Goal: Task Accomplishment & Management: Use online tool/utility

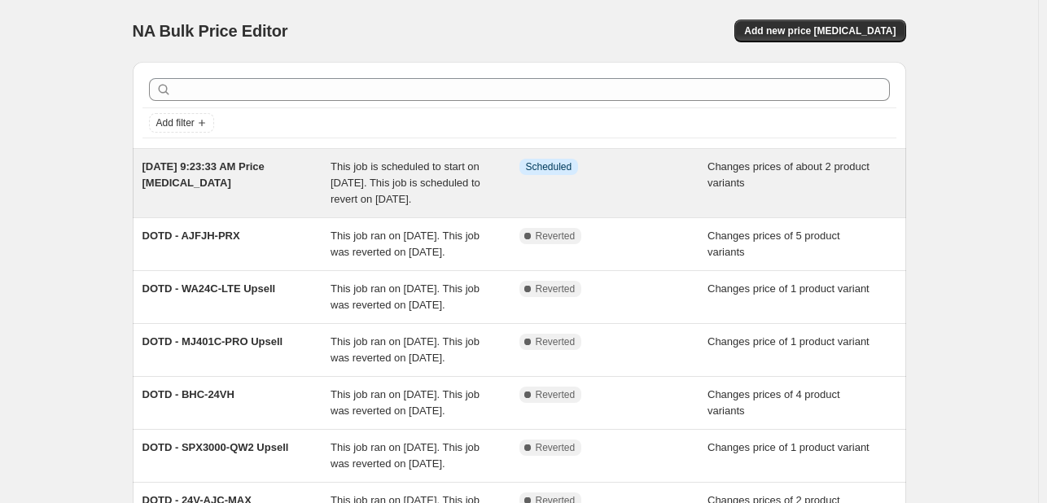
click at [357, 167] on span "This job is scheduled to start on [DATE]. This job is scheduled to revert on [D…" at bounding box center [405, 182] width 150 height 45
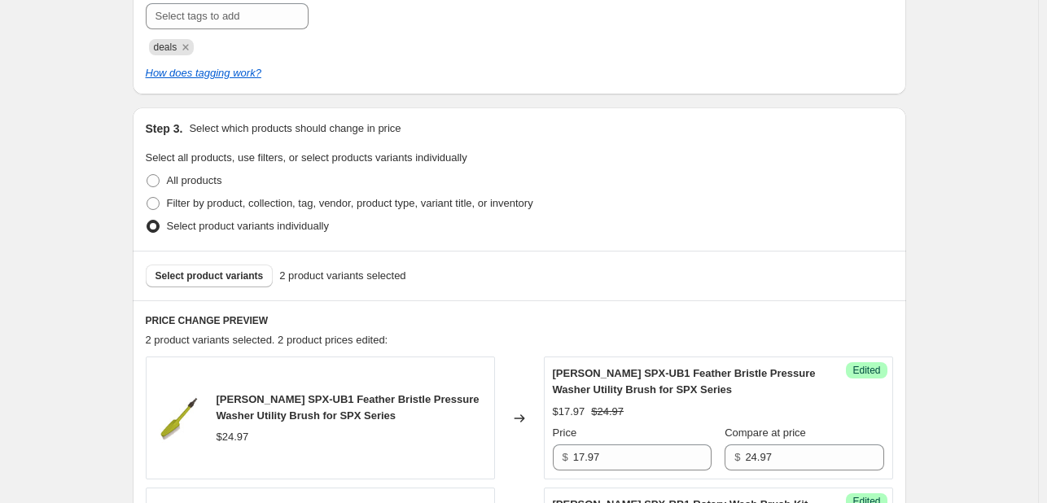
scroll to position [81, 0]
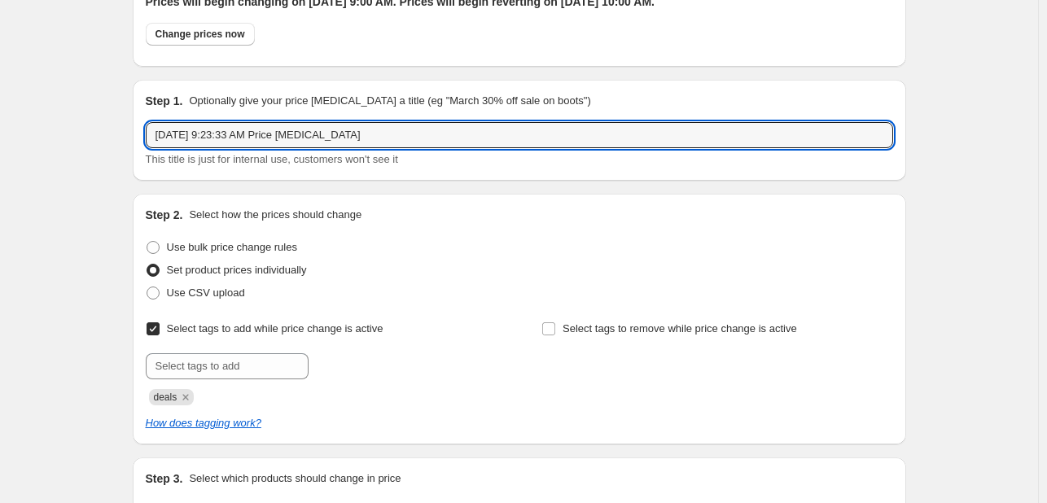
drag, startPoint x: 361, startPoint y: 129, endPoint x: 139, endPoint y: 128, distance: 222.2
click at [139, 128] on div "Step 1. Optionally give your price [MEDICAL_DATA] a title (eg "March 30% off sa…" at bounding box center [519, 130] width 773 height 101
paste input "DOTD - SPX3000-XT"
drag, startPoint x: 619, startPoint y: 125, endPoint x: 260, endPoint y: 151, distance: 359.1
click at [260, 151] on div "DOTD - SPX3000-XT This title is just for internal use, customers won't see it" at bounding box center [519, 145] width 747 height 46
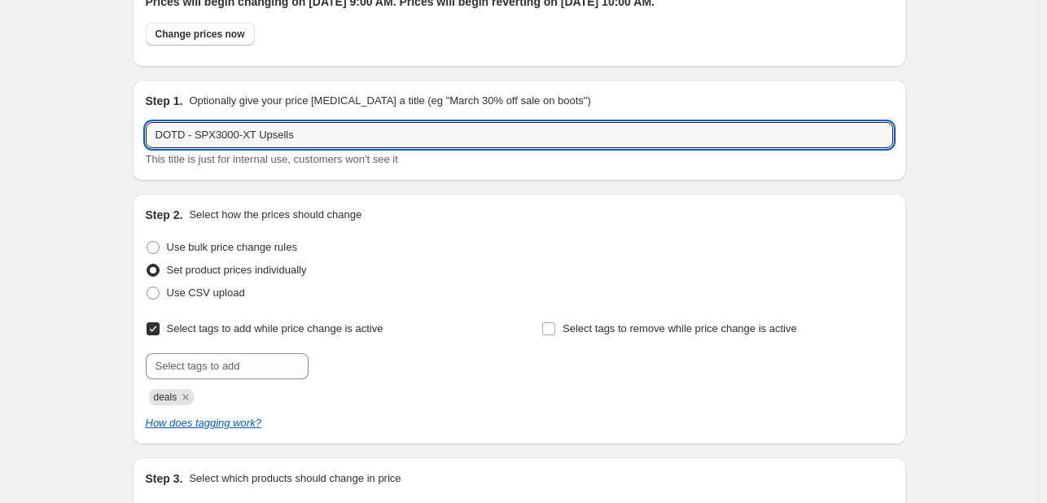
type input "DOTD - SPX3000-XT Upsells"
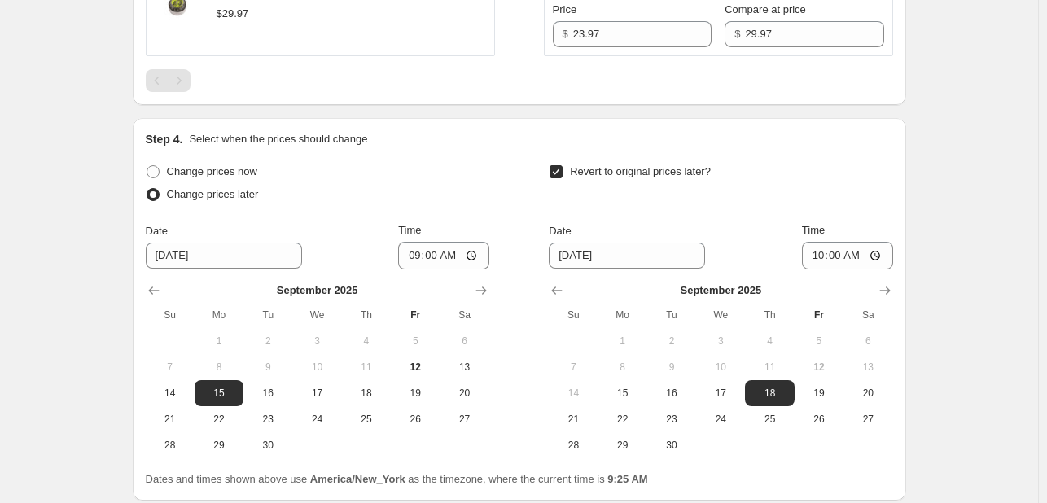
scroll to position [1117, 0]
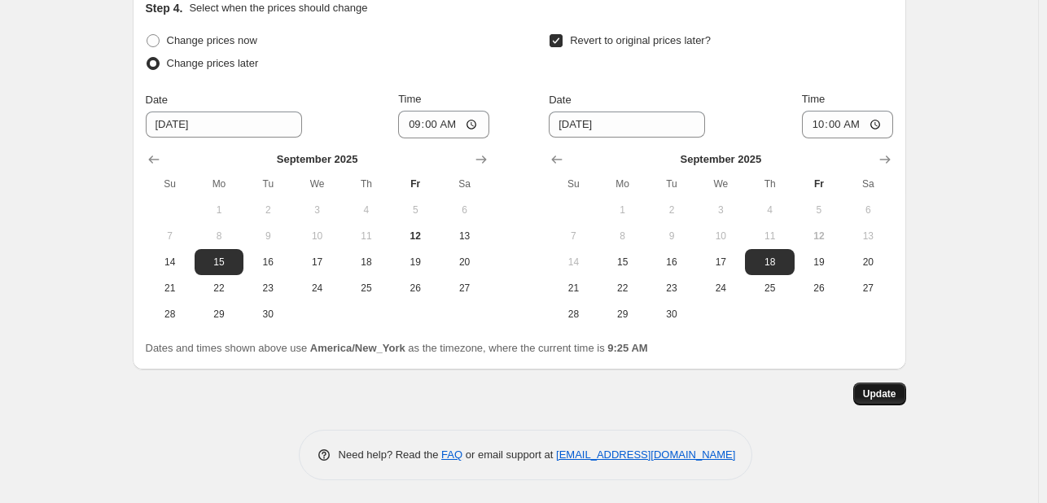
click at [873, 387] on span "Update" at bounding box center [879, 393] width 33 height 13
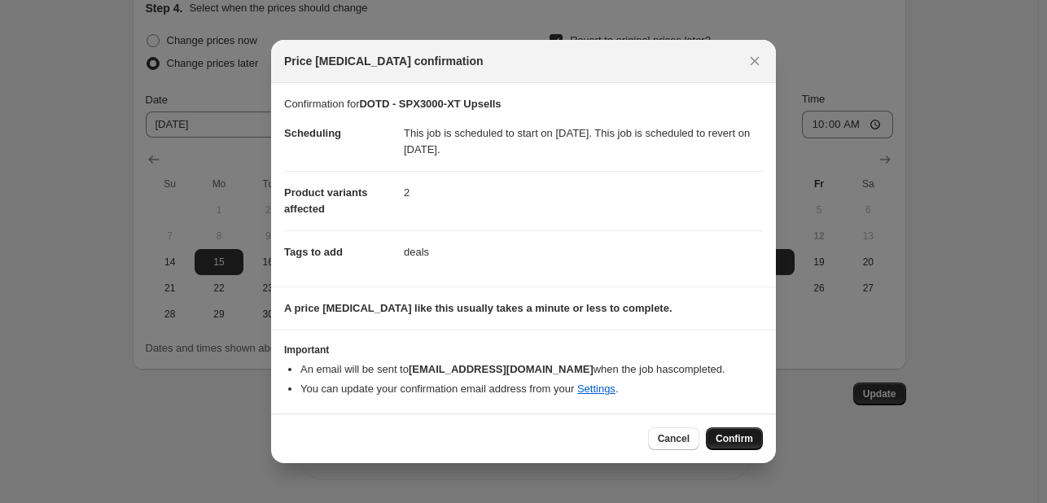
click at [719, 437] on span "Confirm" at bounding box center [733, 438] width 37 height 13
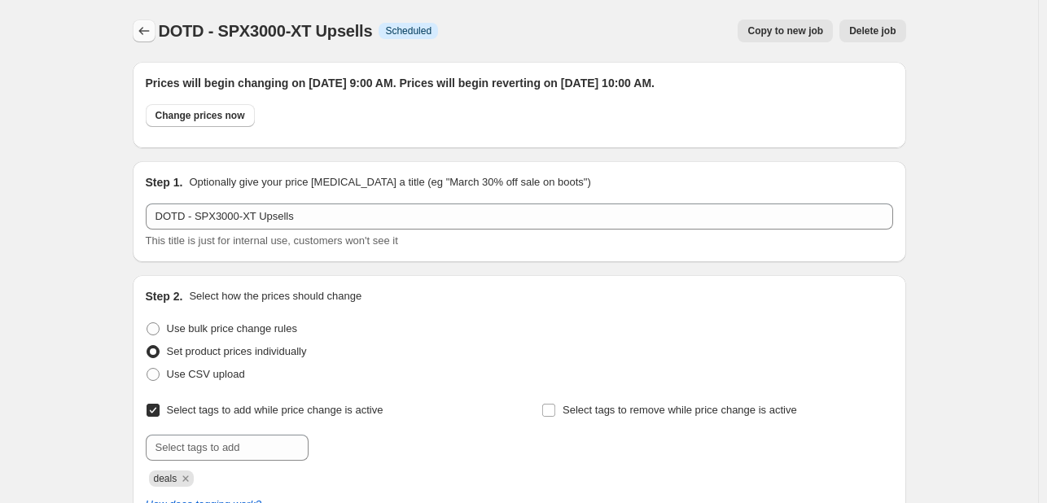
click at [147, 28] on icon "Price change jobs" at bounding box center [143, 31] width 11 height 8
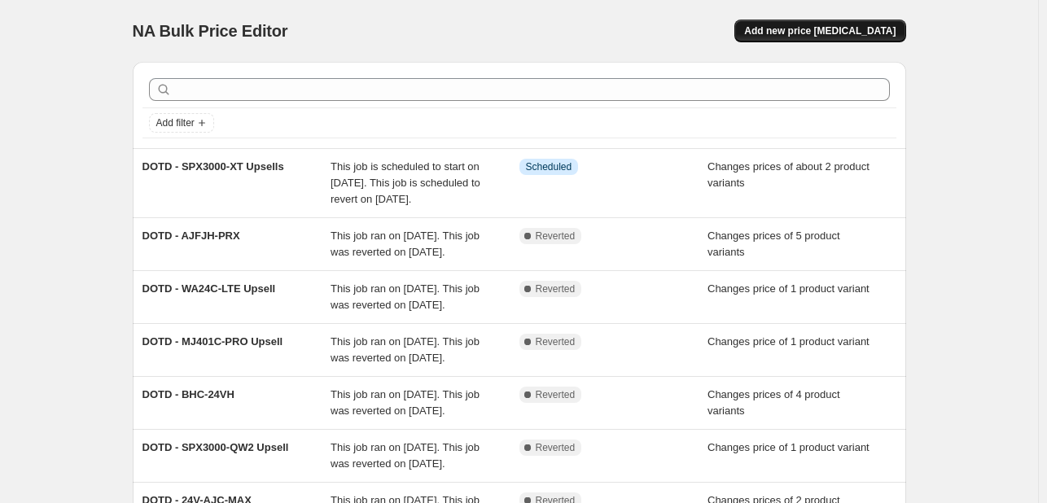
click at [807, 23] on button "Add new price [MEDICAL_DATA]" at bounding box center [819, 31] width 171 height 23
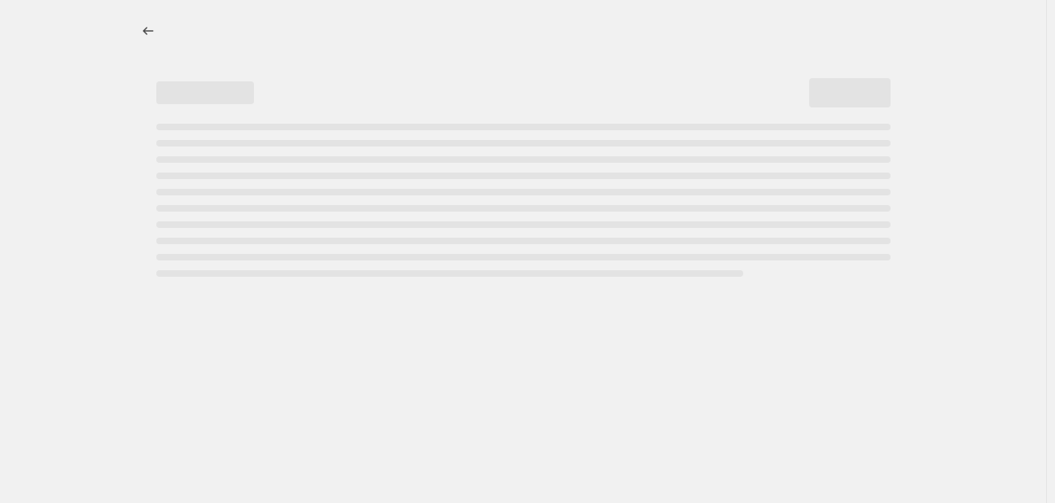
select select "percentage"
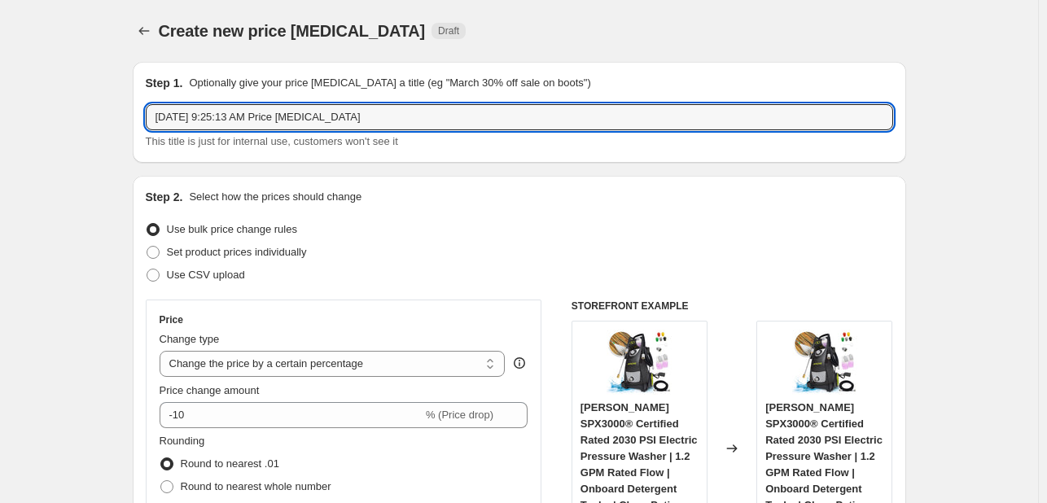
drag, startPoint x: 374, startPoint y: 115, endPoint x: 90, endPoint y: 113, distance: 284.1
paste input "DOTD - 24V-SS13-XR"
drag, startPoint x: 609, startPoint y: 119, endPoint x: 257, endPoint y: 112, distance: 351.7
click at [257, 112] on input "DOTD - 24V-SS13-XR" at bounding box center [519, 117] width 747 height 26
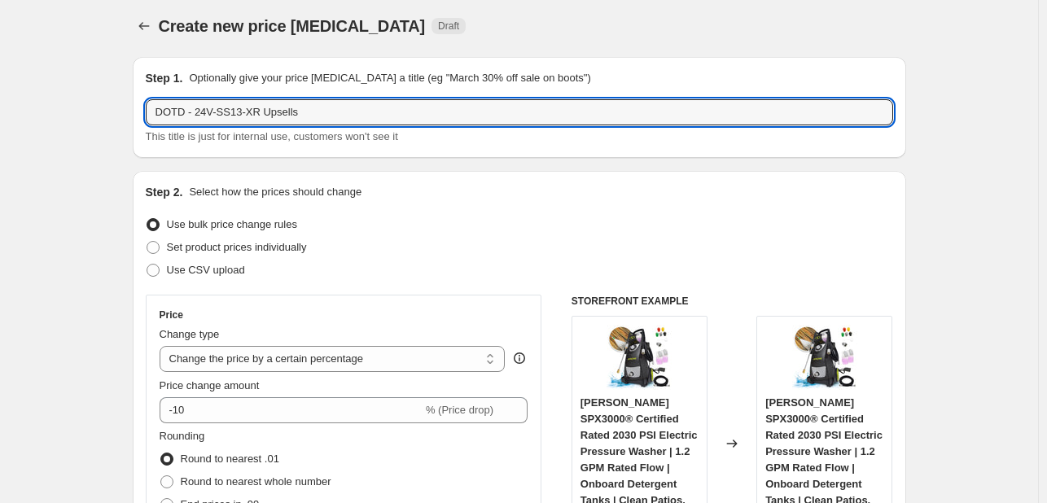
scroll to position [163, 0]
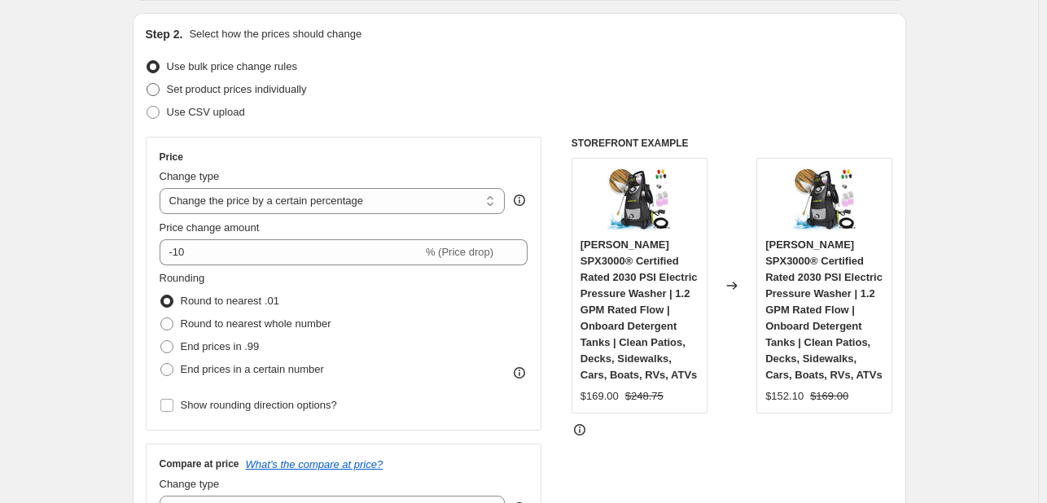
type input "DOTD - 24V-SS13-XR Upsells"
click at [231, 85] on span "Set product prices individually" at bounding box center [237, 89] width 140 height 12
click at [147, 84] on input "Set product prices individually" at bounding box center [147, 83] width 1 height 1
radio input "true"
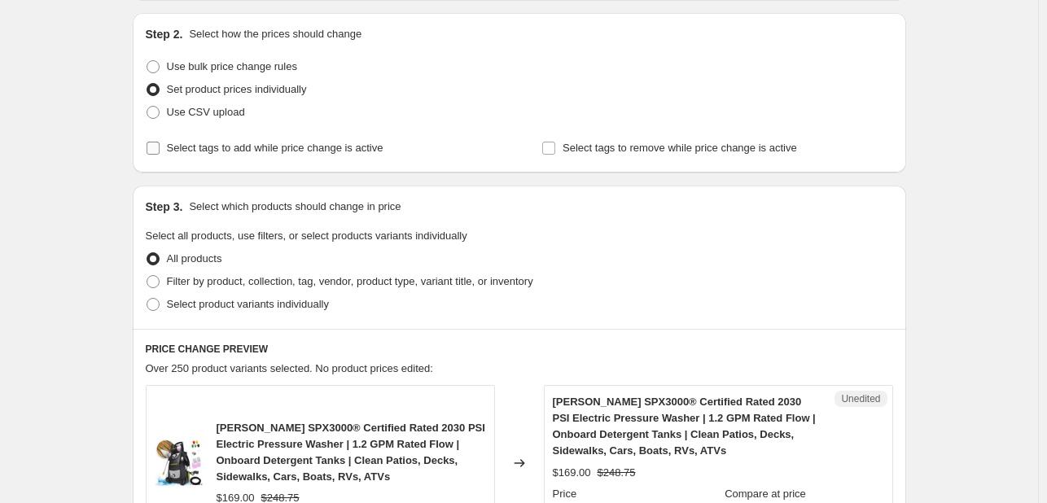
click at [238, 147] on span "Select tags to add while price change is active" at bounding box center [275, 148] width 217 height 12
click at [160, 147] on input "Select tags to add while price change is active" at bounding box center [153, 148] width 13 height 13
checkbox input "true"
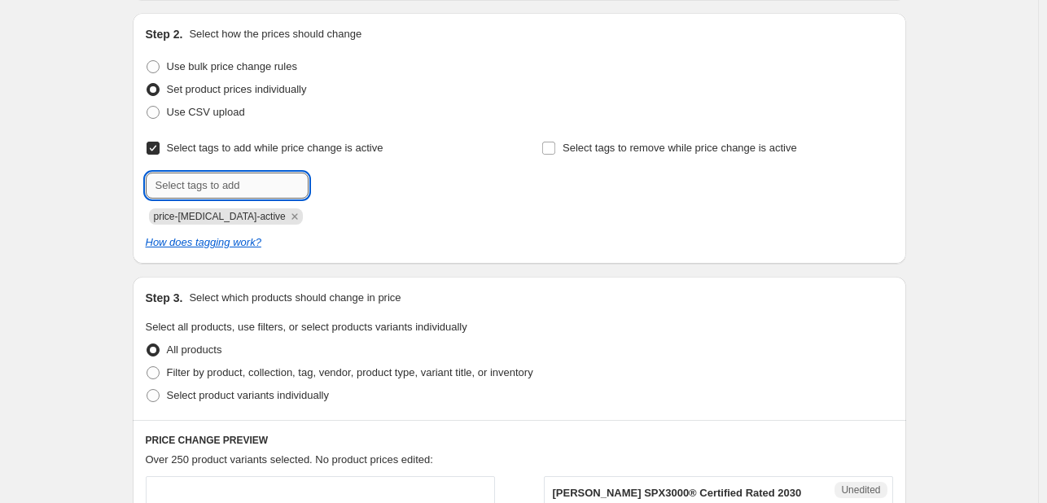
click at [238, 179] on input "text" at bounding box center [227, 186] width 163 height 26
type input "deals"
click at [146, 13] on button "Submit" at bounding box center [169, 21] width 46 height 17
click at [287, 220] on icon "Remove price-change-job-active" at bounding box center [294, 216] width 15 height 15
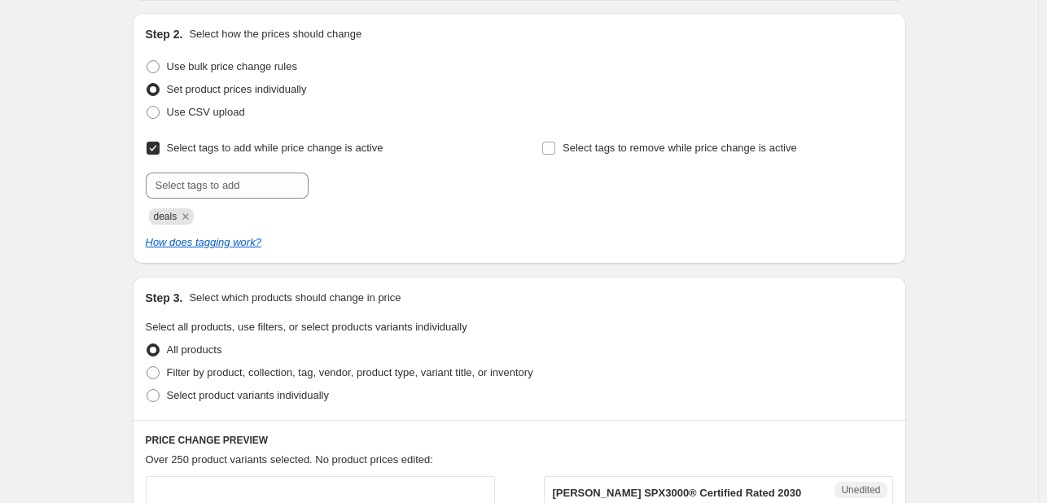
scroll to position [407, 0]
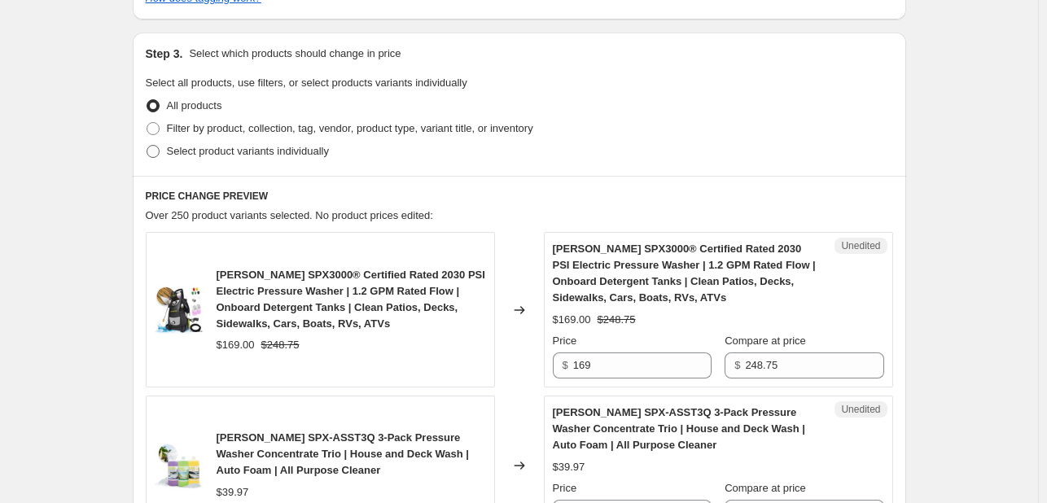
click at [243, 149] on span "Select product variants individually" at bounding box center [248, 151] width 162 height 12
click at [147, 146] on input "Select product variants individually" at bounding box center [147, 145] width 1 height 1
radio input "true"
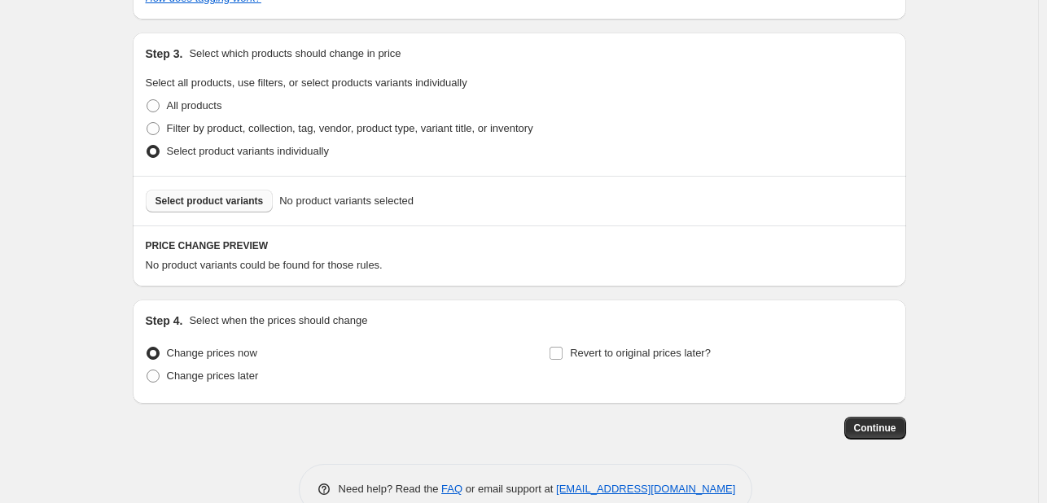
click at [190, 191] on button "Select product variants" at bounding box center [210, 201] width 128 height 23
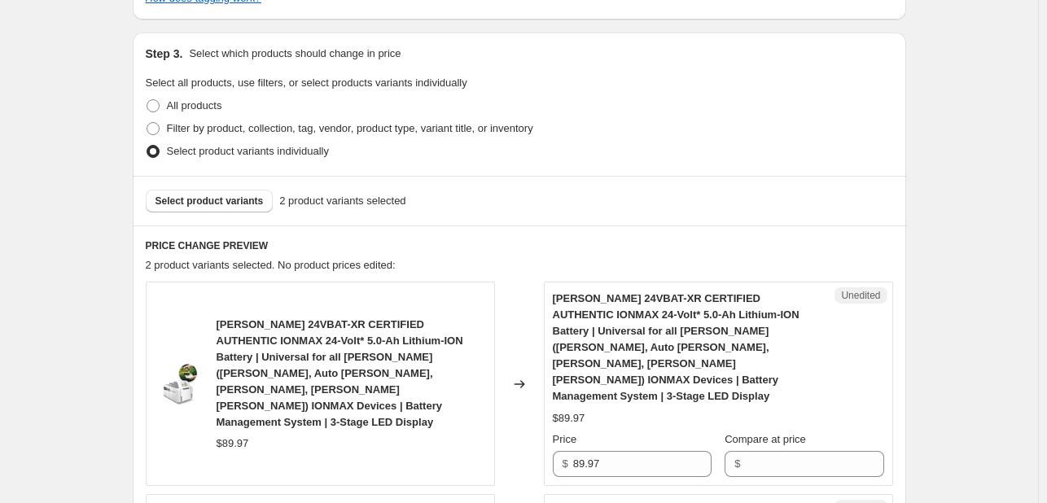
scroll to position [570, 0]
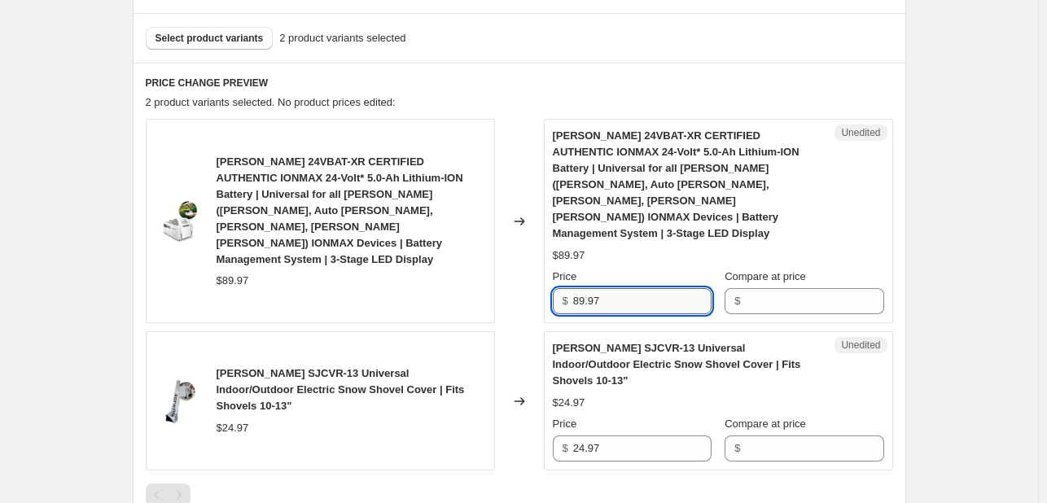
click at [638, 288] on input "89.97" at bounding box center [642, 301] width 138 height 26
click at [764, 288] on input "Compare at price" at bounding box center [814, 301] width 138 height 26
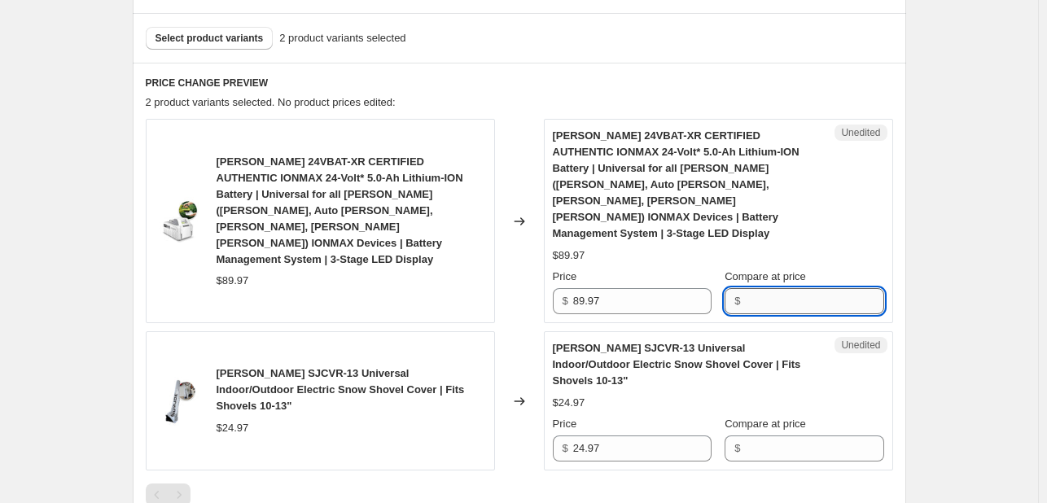
paste input "89.97"
type input "89.97"
click at [610, 435] on input "24.97" at bounding box center [642, 448] width 138 height 26
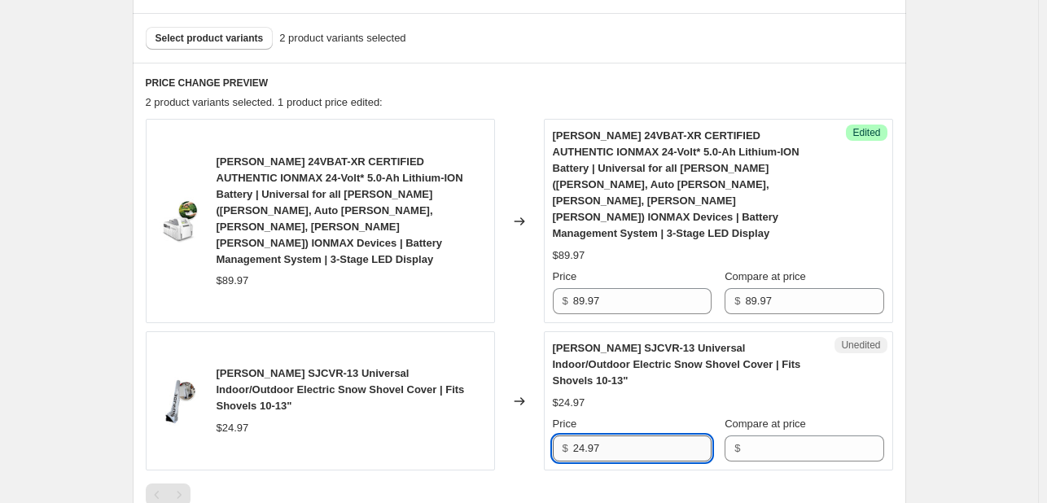
click at [610, 435] on input "24.97" at bounding box center [642, 448] width 138 height 26
click at [816, 435] on input "Compare at price" at bounding box center [814, 448] width 138 height 26
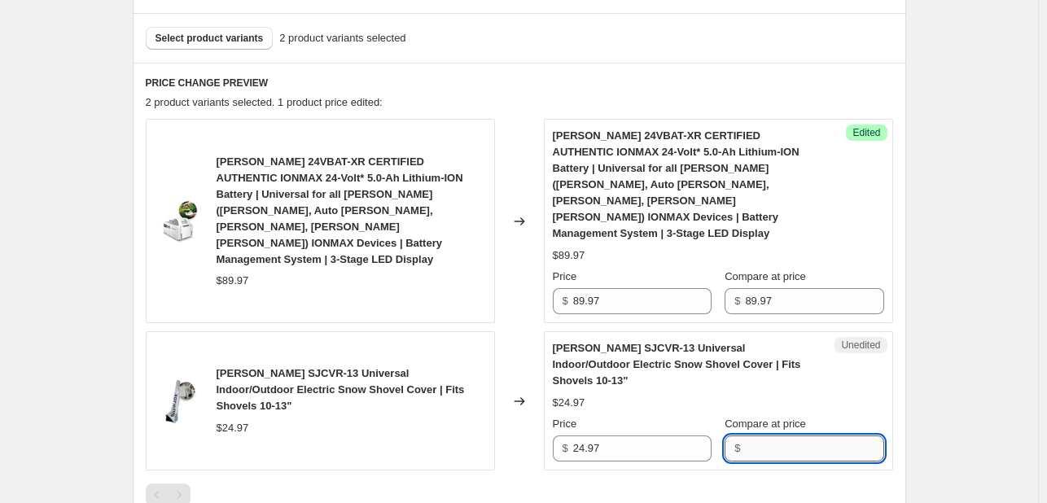
paste input "24.97"
type input "24.97"
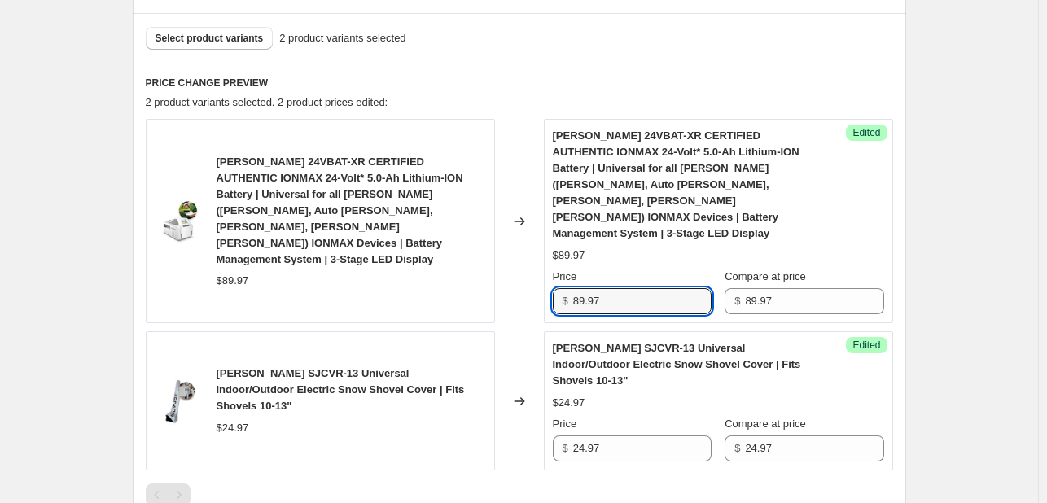
drag, startPoint x: 584, startPoint y: 267, endPoint x: 571, endPoint y: 269, distance: 12.3
click at [571, 288] on div "$ 89.97" at bounding box center [632, 301] width 159 height 26
type input "69.97"
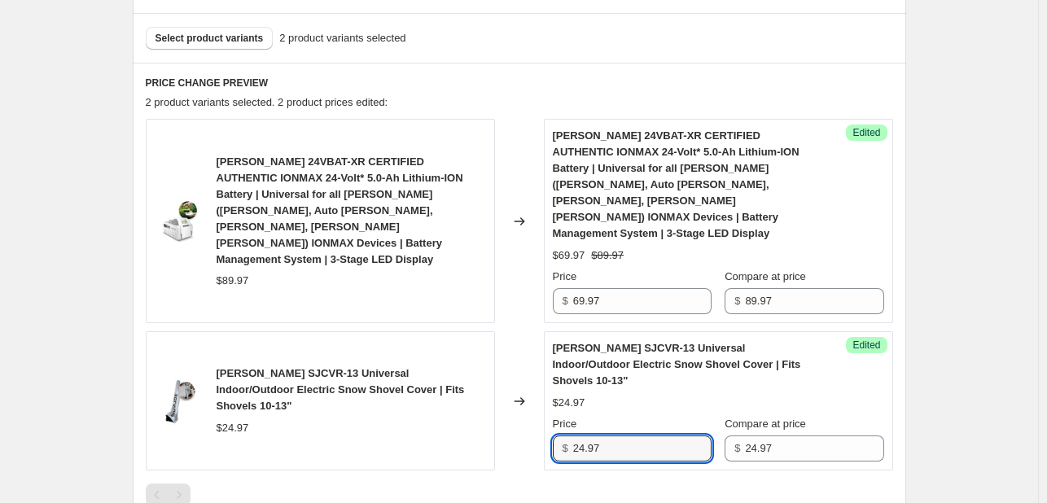
drag, startPoint x: 581, startPoint y: 398, endPoint x: 571, endPoint y: 398, distance: 9.8
click at [571, 435] on div "$ 24.97" at bounding box center [632, 448] width 159 height 26
type input "17.97"
click at [969, 274] on div "Create new price [MEDICAL_DATA]. This page is ready Create new price [MEDICAL_D…" at bounding box center [519, 100] width 1038 height 1341
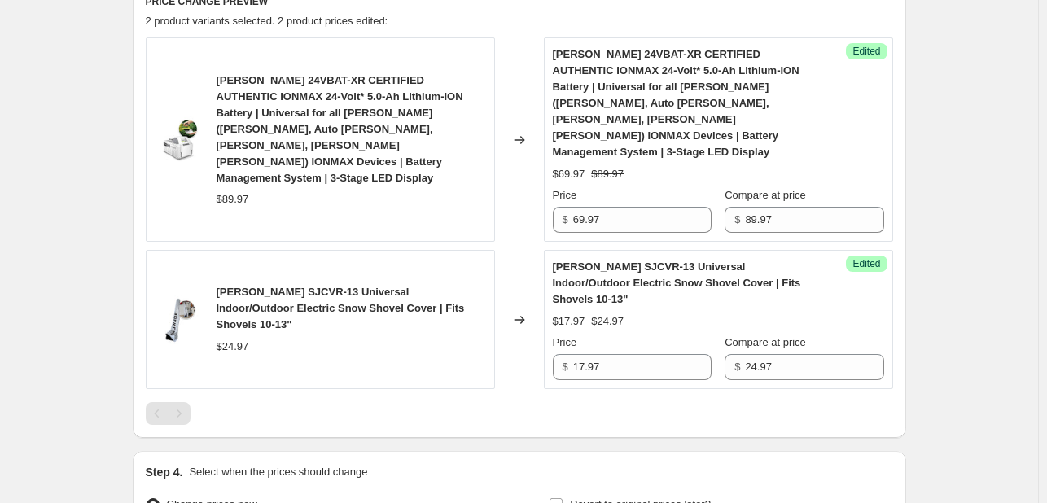
scroll to position [788, 0]
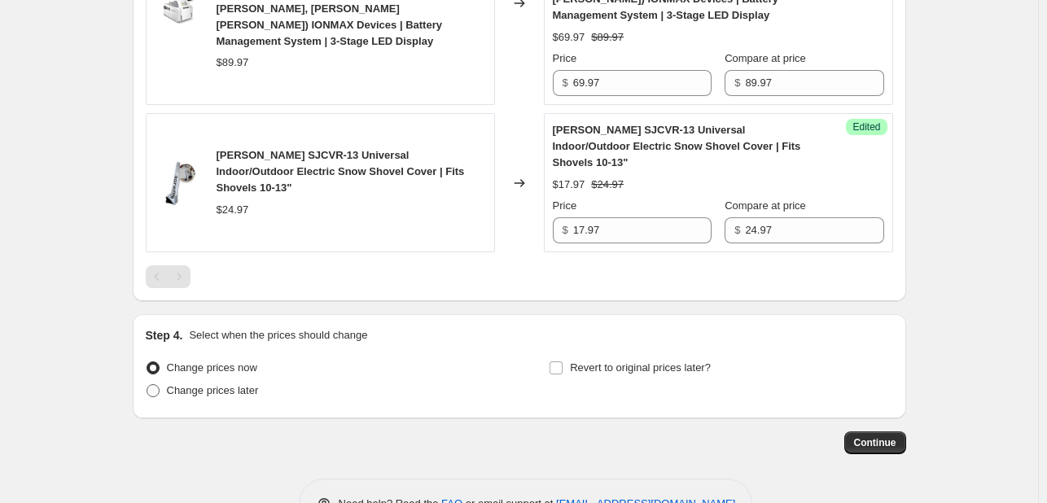
click at [230, 384] on span "Change prices later" at bounding box center [213, 390] width 92 height 12
click at [147, 384] on input "Change prices later" at bounding box center [147, 384] width 1 height 1
radio input "true"
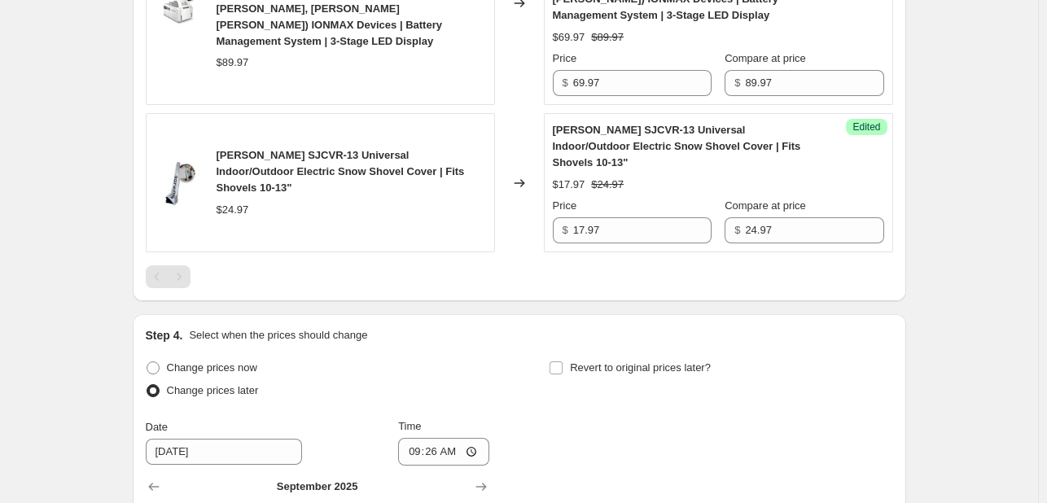
scroll to position [951, 0]
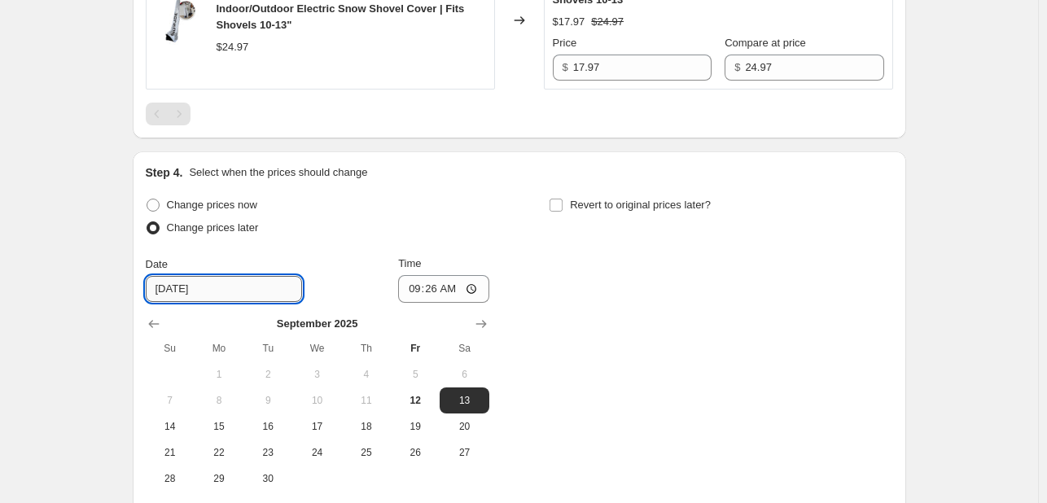
click at [217, 276] on input "[DATE]" at bounding box center [224, 289] width 156 height 26
click at [218, 446] on span "22" at bounding box center [219, 452] width 36 height 13
type input "[DATE]"
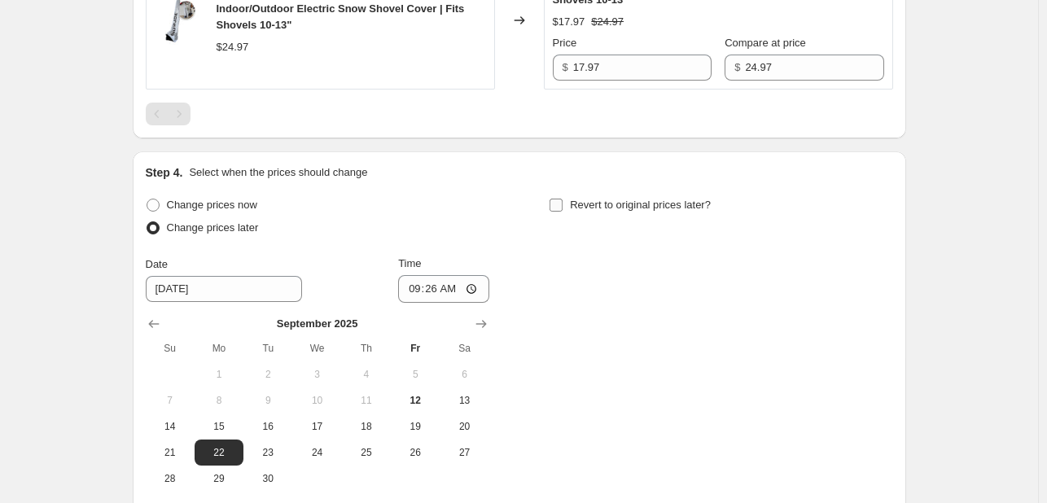
click at [569, 194] on label "Revert to original prices later?" at bounding box center [630, 205] width 162 height 23
click at [562, 199] on input "Revert to original prices later?" at bounding box center [555, 205] width 13 height 13
checkbox input "true"
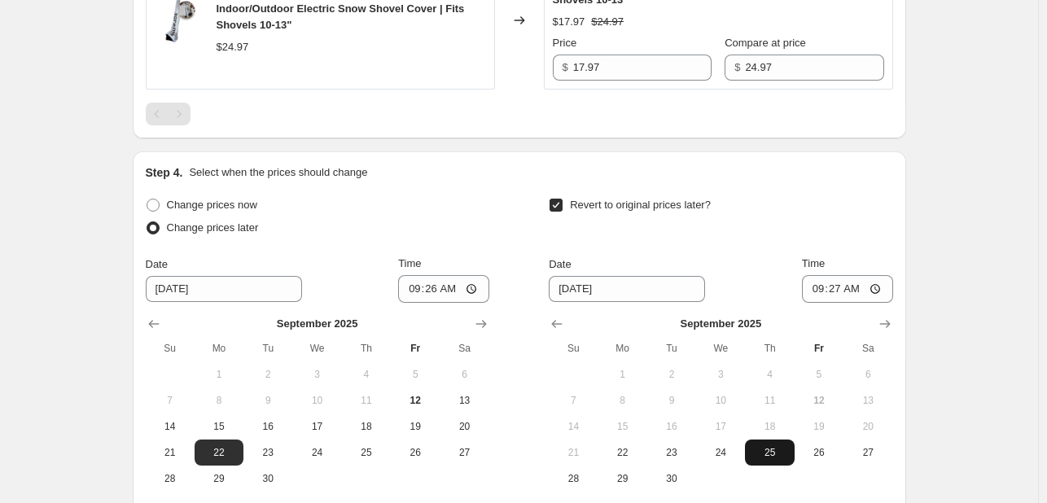
click at [773, 446] on span "25" at bounding box center [769, 452] width 36 height 13
type input "[DATE]"
click at [431, 275] on input "09:26" at bounding box center [443, 289] width 91 height 28
type input "09:00"
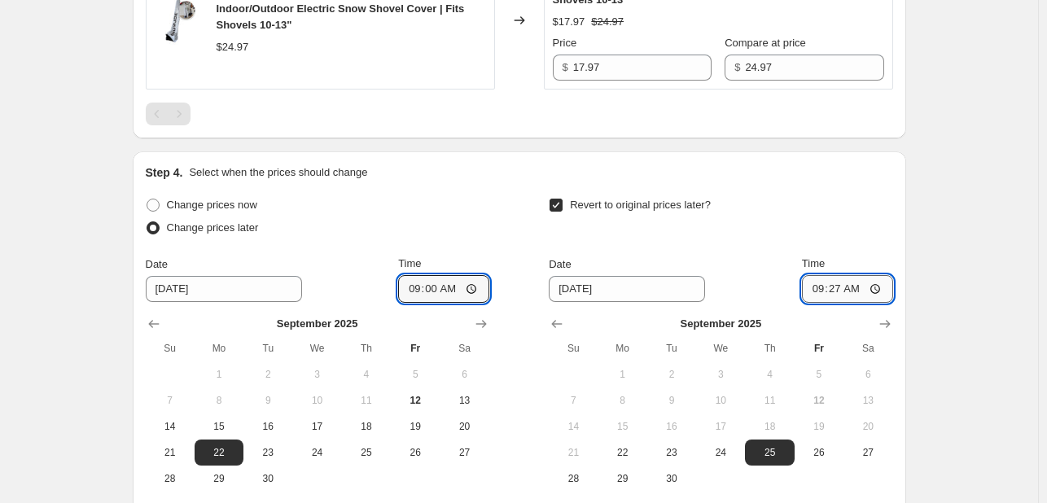
click at [815, 275] on input "09:27" at bounding box center [847, 289] width 91 height 28
type input "10:00"
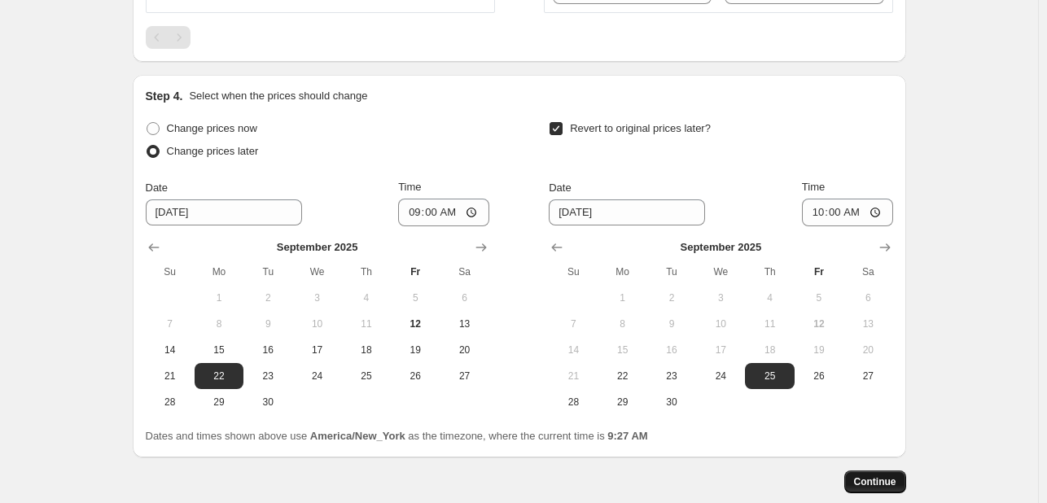
scroll to position [1067, 0]
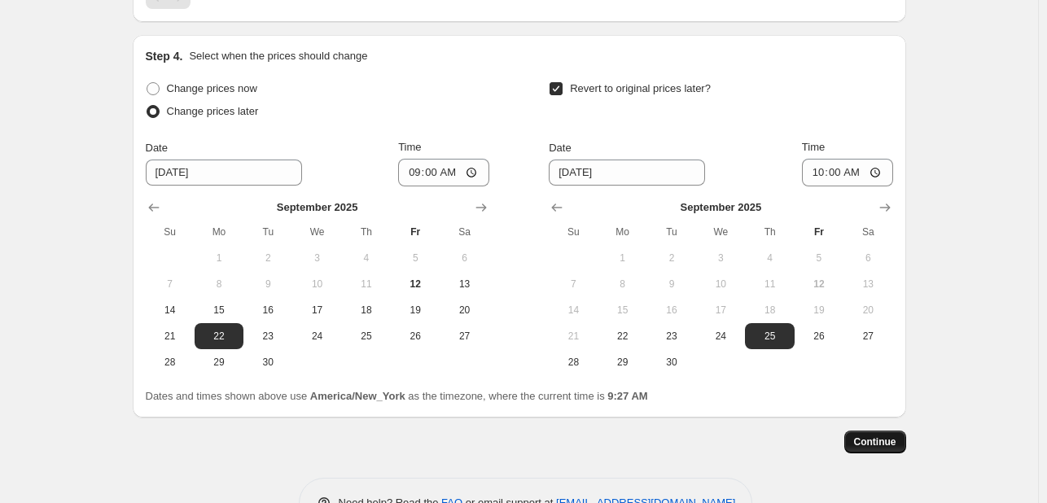
click at [886, 435] on span "Continue" at bounding box center [875, 441] width 42 height 13
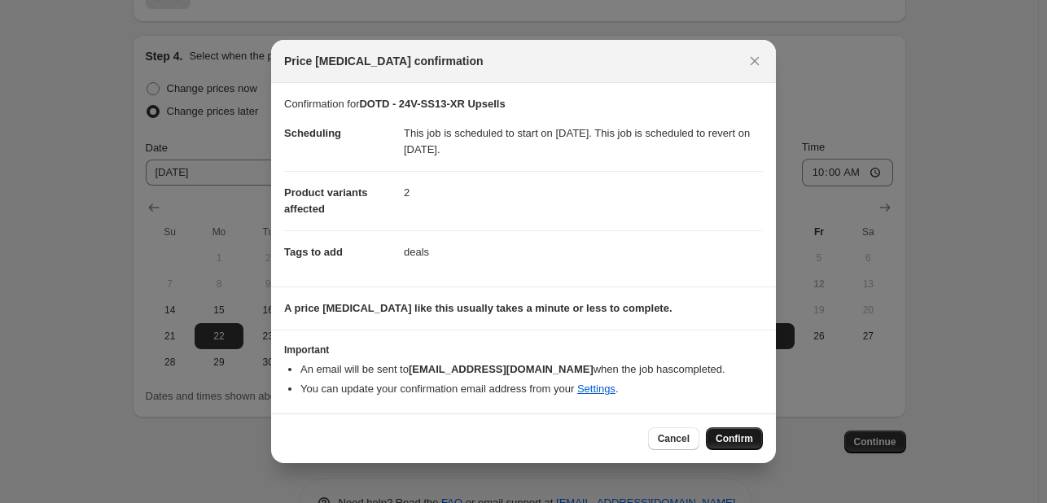
click at [726, 437] on span "Confirm" at bounding box center [733, 438] width 37 height 13
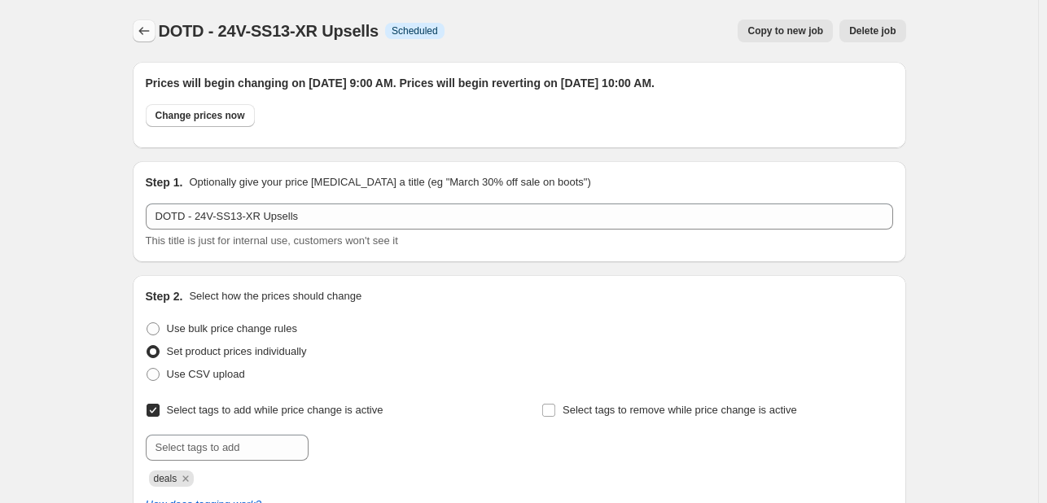
click at [142, 33] on icon "Price change jobs" at bounding box center [144, 31] width 16 height 16
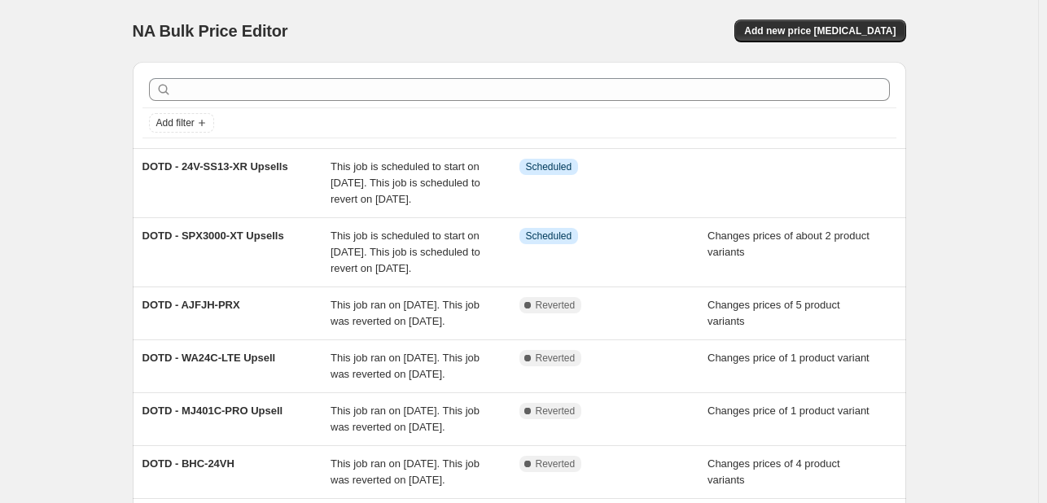
click at [405, 33] on div "NA Bulk Price Editor" at bounding box center [319, 31] width 372 height 23
